Goal: Check status: Check status

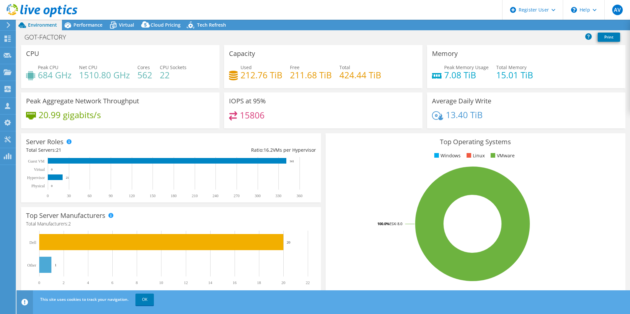
select select "EUFrankfurt"
select select "EUR"
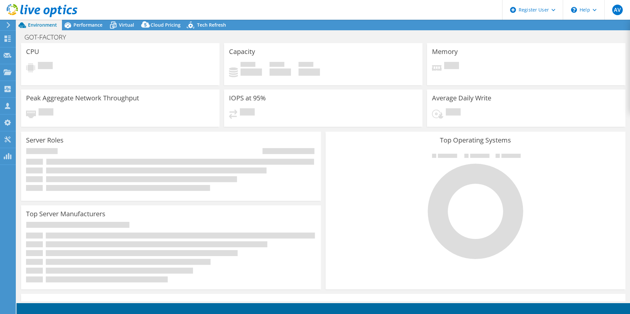
select select "EUFrankfurt"
select select "EUR"
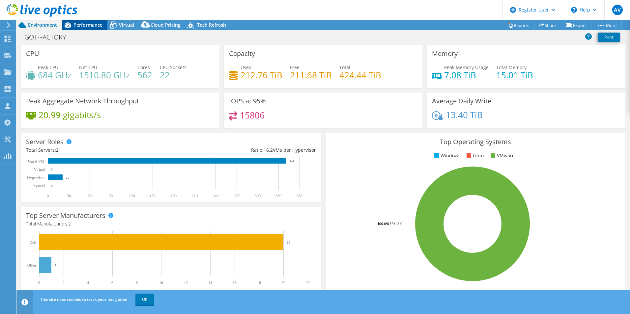
click at [86, 25] on span "Performance" at bounding box center [88, 25] width 29 height 6
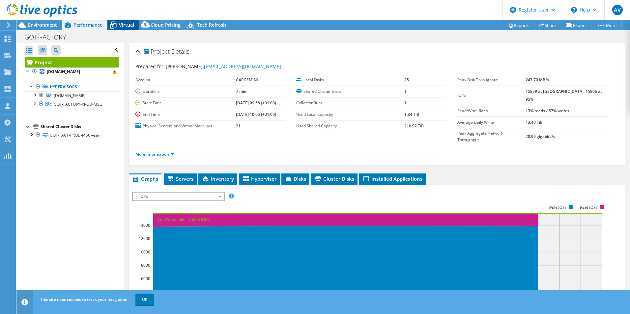
click at [126, 25] on span "Virtual" at bounding box center [126, 25] width 15 height 6
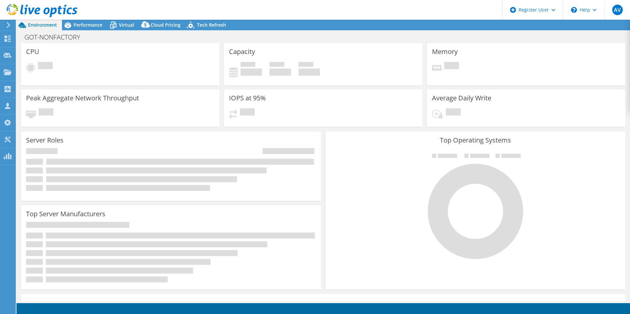
select select "EUFrankfurt"
select select "USD"
select select "EUFrankfurt"
select select "EUR"
select select "EUFrankfurt"
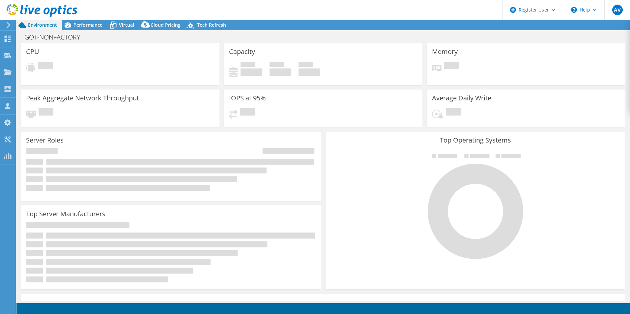
select select "EUR"
select select "EUFrankfurt"
select select "EUR"
select select "EUFrankfurt"
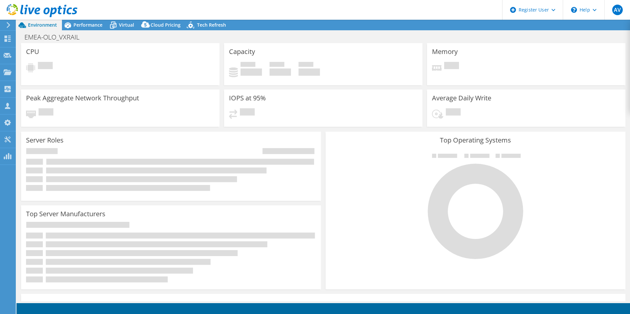
select select "EUR"
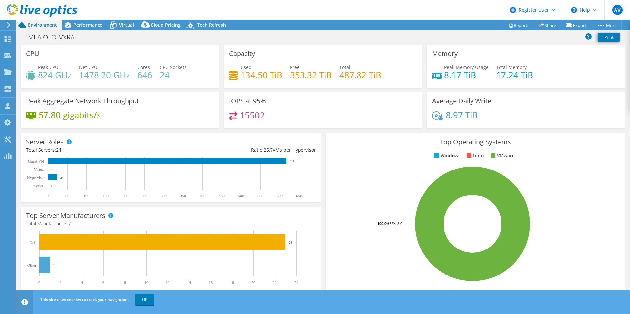
click at [320, 41] on div "EMEA-OLO_VXRAIL Print" at bounding box center [323, 37] width 614 height 12
click at [309, 35] on div "EMEA-OLO_VXRAIL Print" at bounding box center [323, 37] width 614 height 12
